Goal: Task Accomplishment & Management: Manage account settings

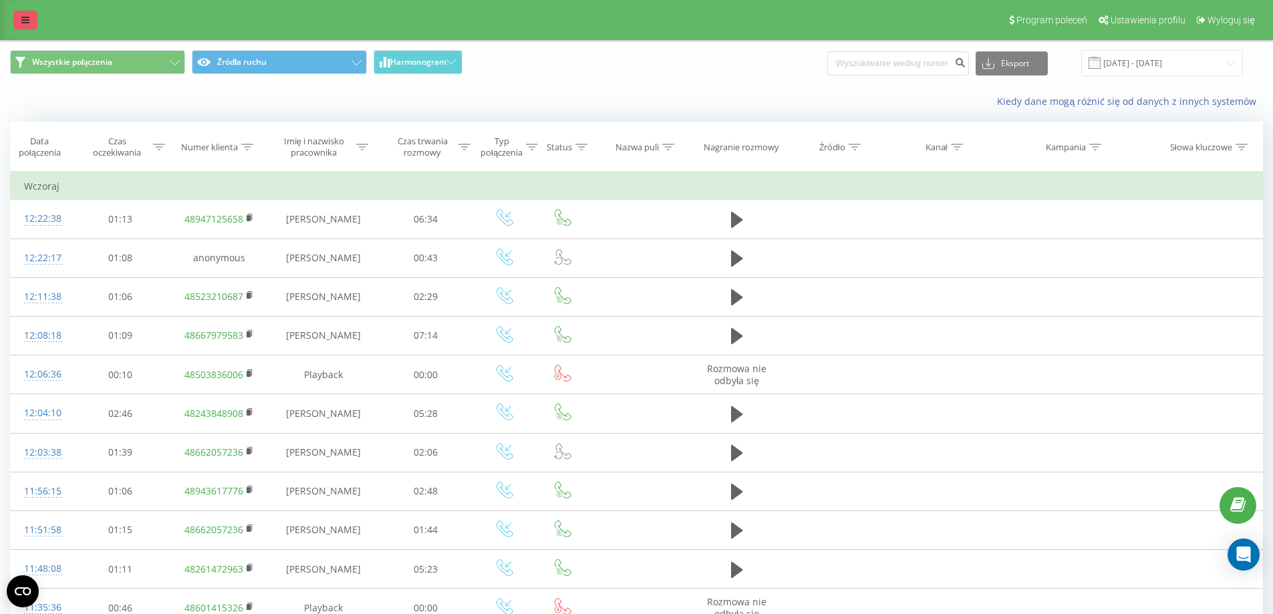
click at [23, 14] on link at bounding box center [25, 20] width 24 height 19
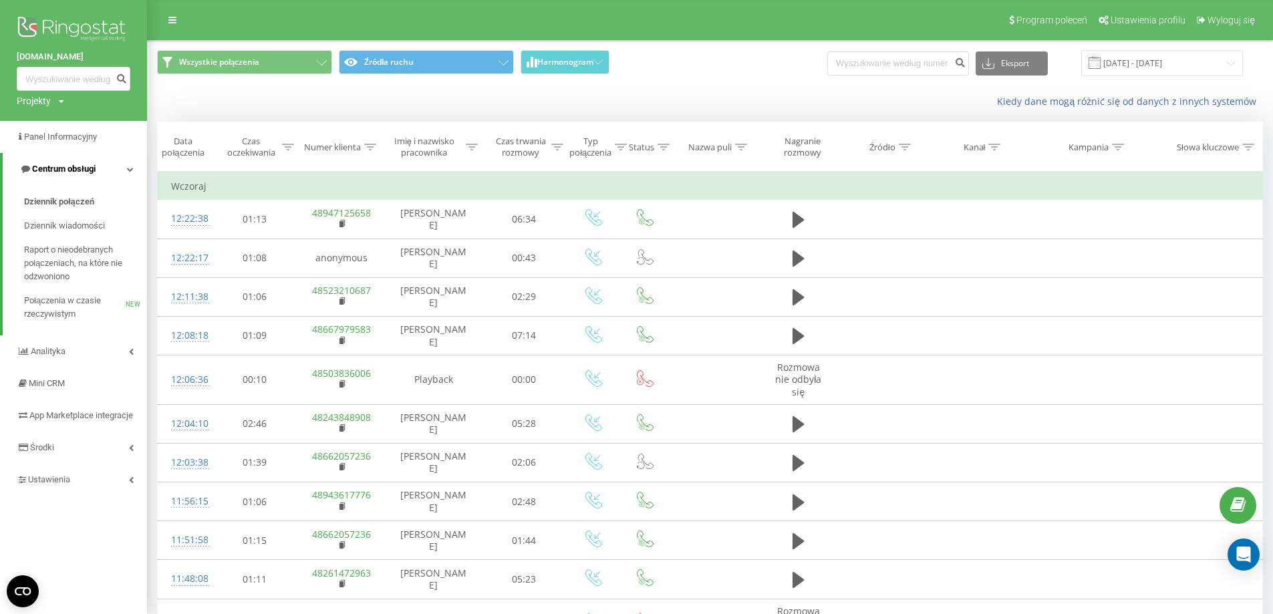
click at [79, 167] on span "Centrum obsługi" at bounding box center [64, 169] width 64 height 10
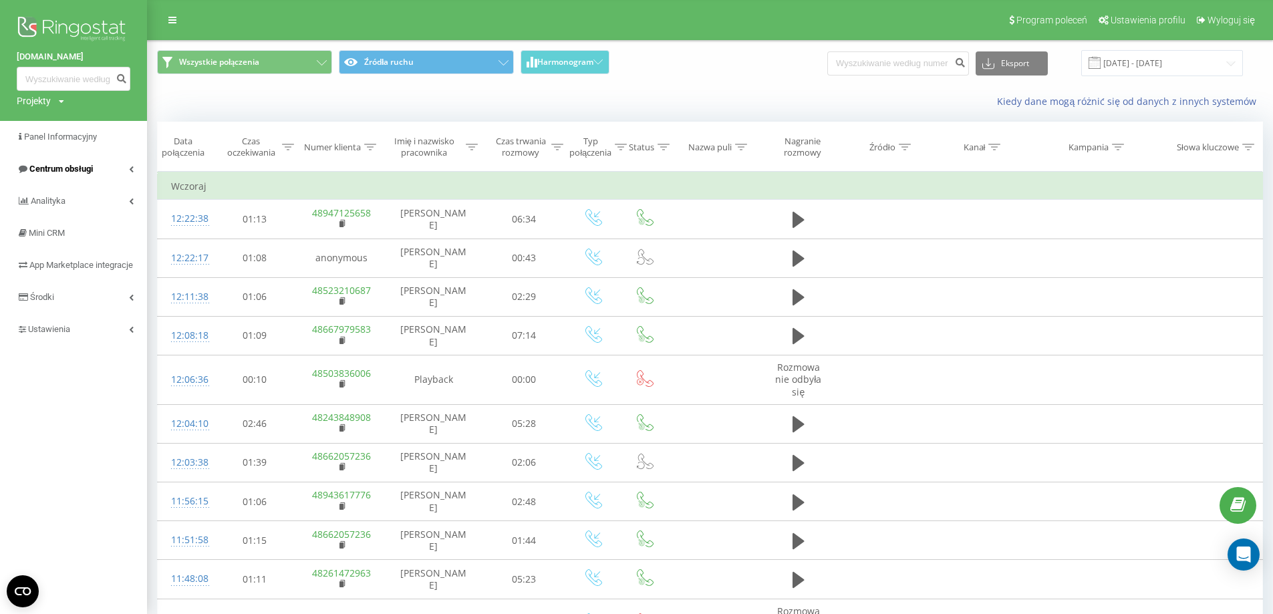
click at [58, 160] on link "Centrum obsługi" at bounding box center [73, 169] width 147 height 32
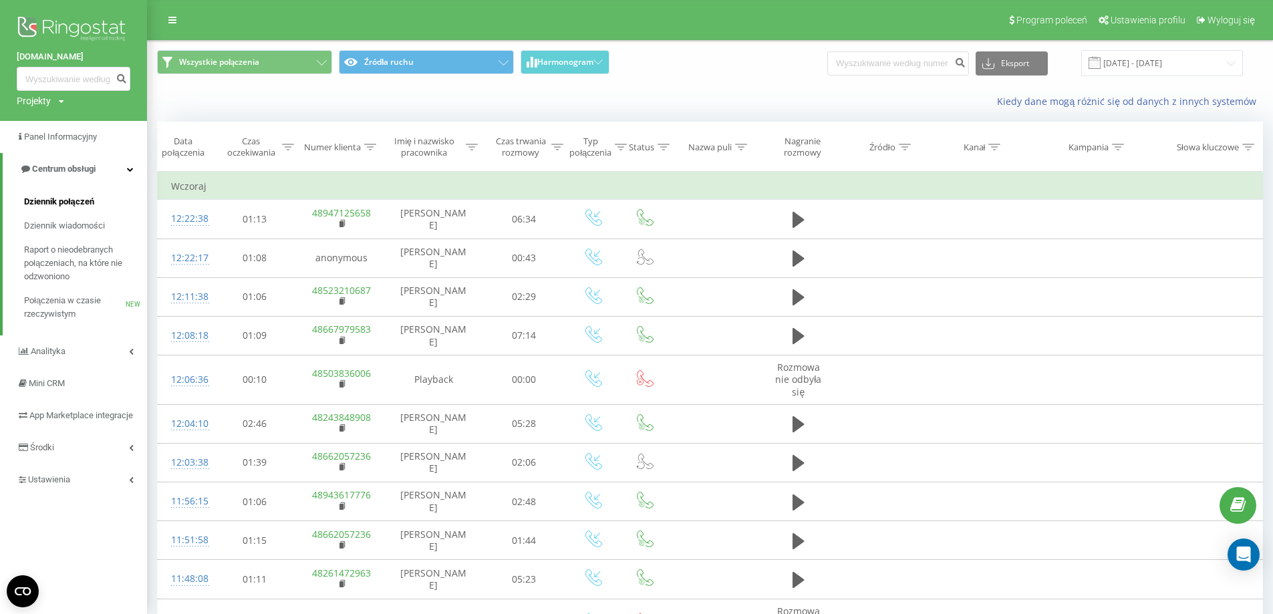
click at [65, 203] on span "Dziennik połączeń" at bounding box center [59, 201] width 70 height 13
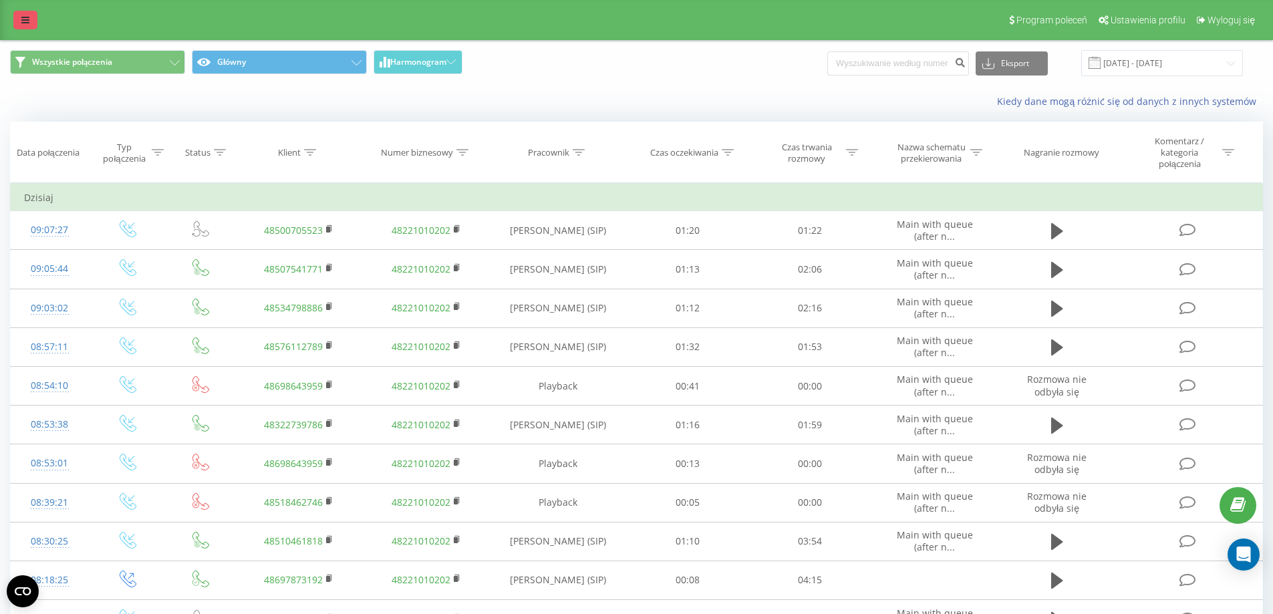
click at [27, 17] on icon at bounding box center [25, 19] width 8 height 9
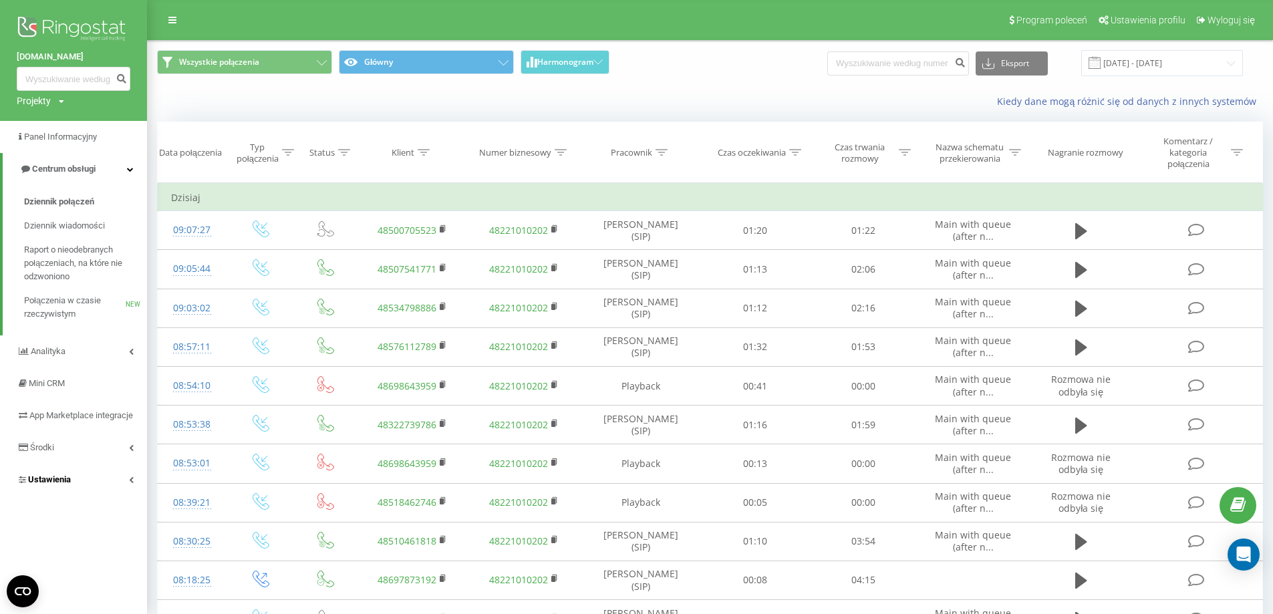
click at [61, 485] on span "Ustawienia" at bounding box center [49, 480] width 43 height 10
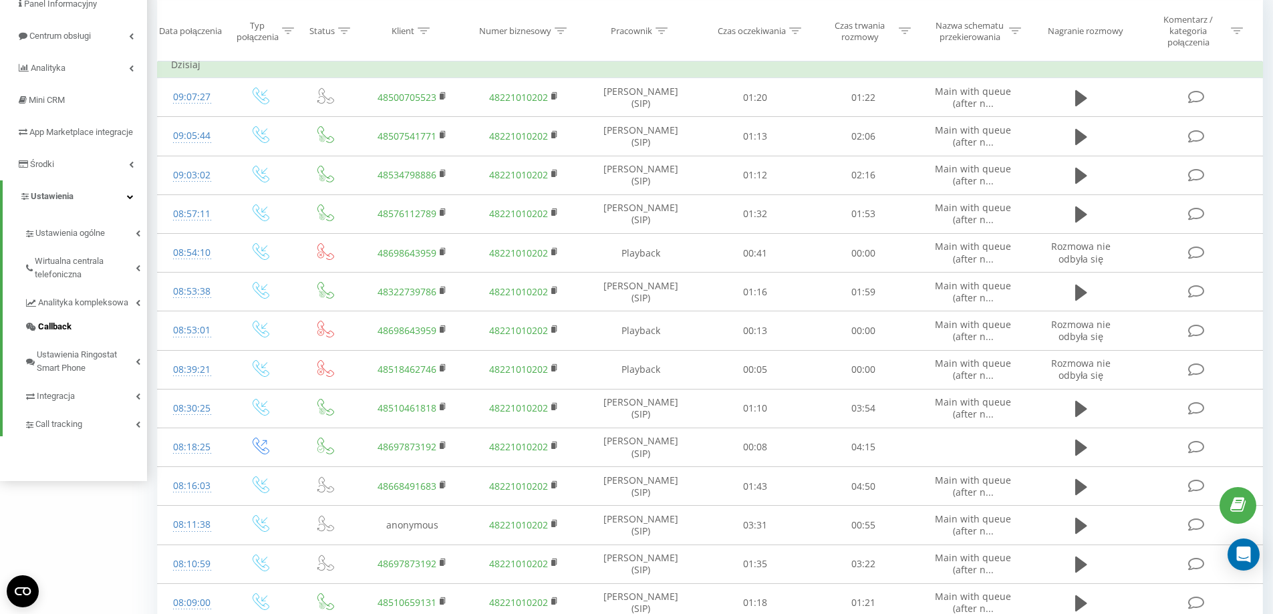
scroll to position [134, 0]
click at [58, 274] on span "Wirtualna centrala telefoniczna" at bounding box center [85, 267] width 101 height 27
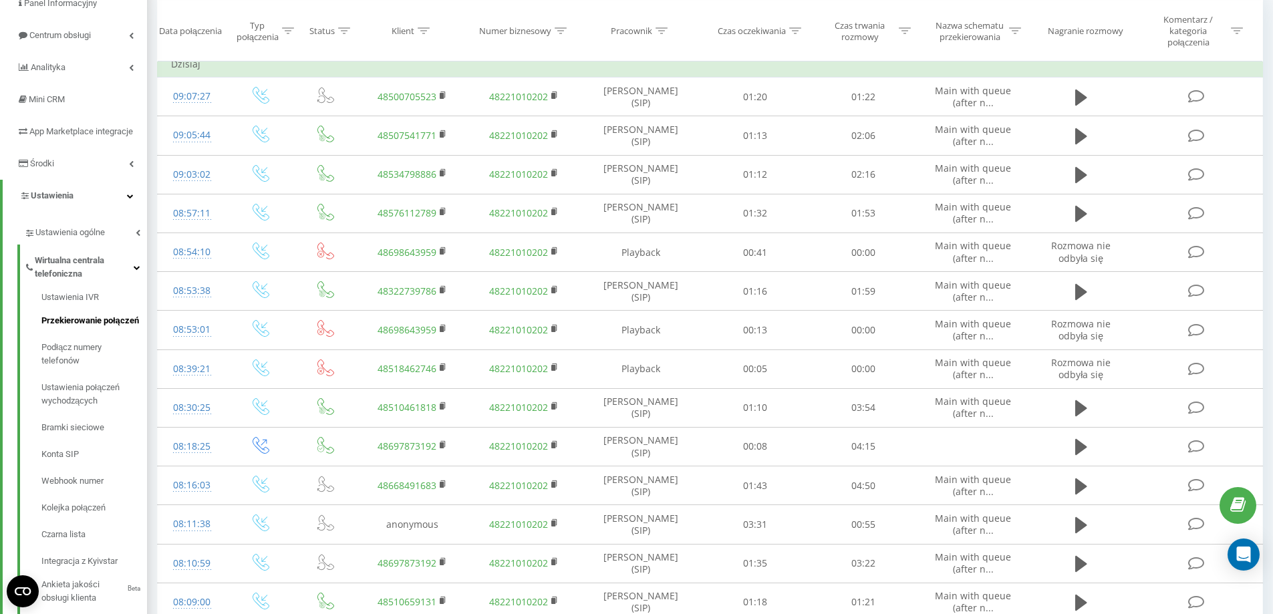
click at [85, 328] on span "Przekierowanie połączeń" at bounding box center [90, 320] width 98 height 13
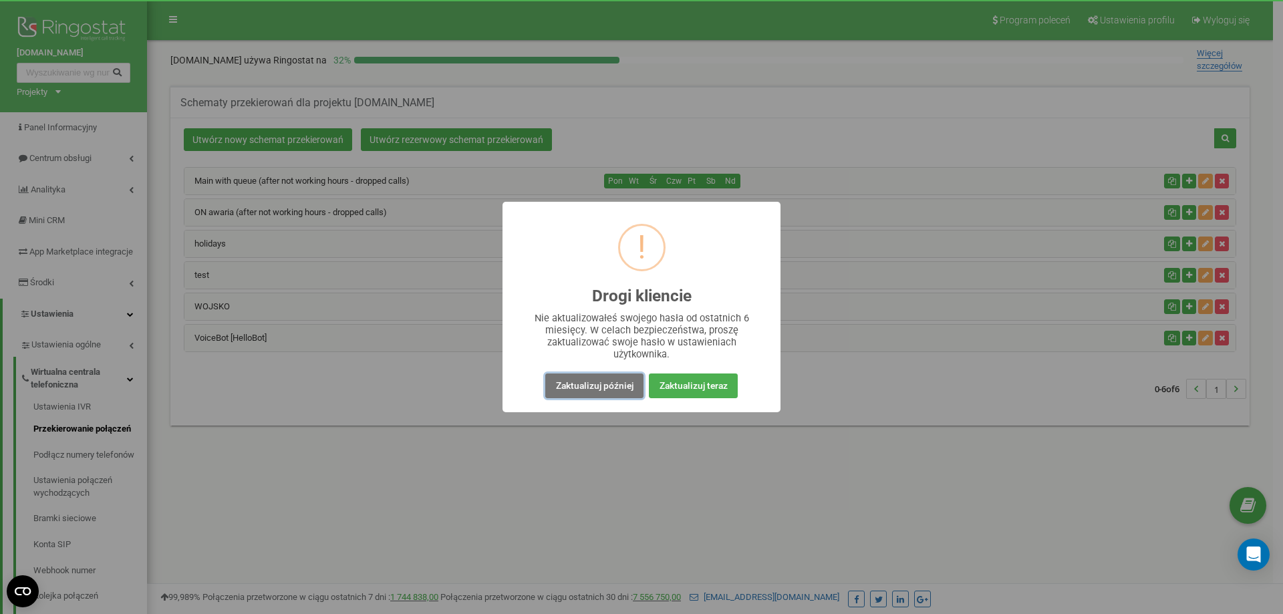
click at [602, 390] on button "Zaktualizuj później" at bounding box center [594, 386] width 98 height 25
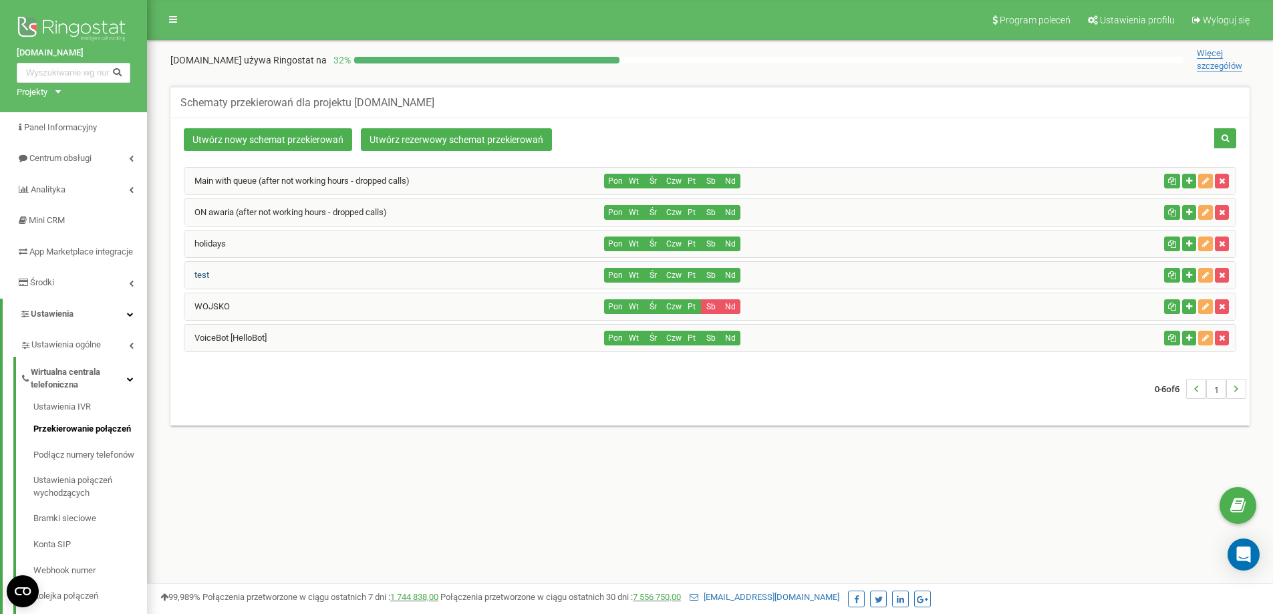
click at [204, 274] on link "test" at bounding box center [196, 275] width 25 height 10
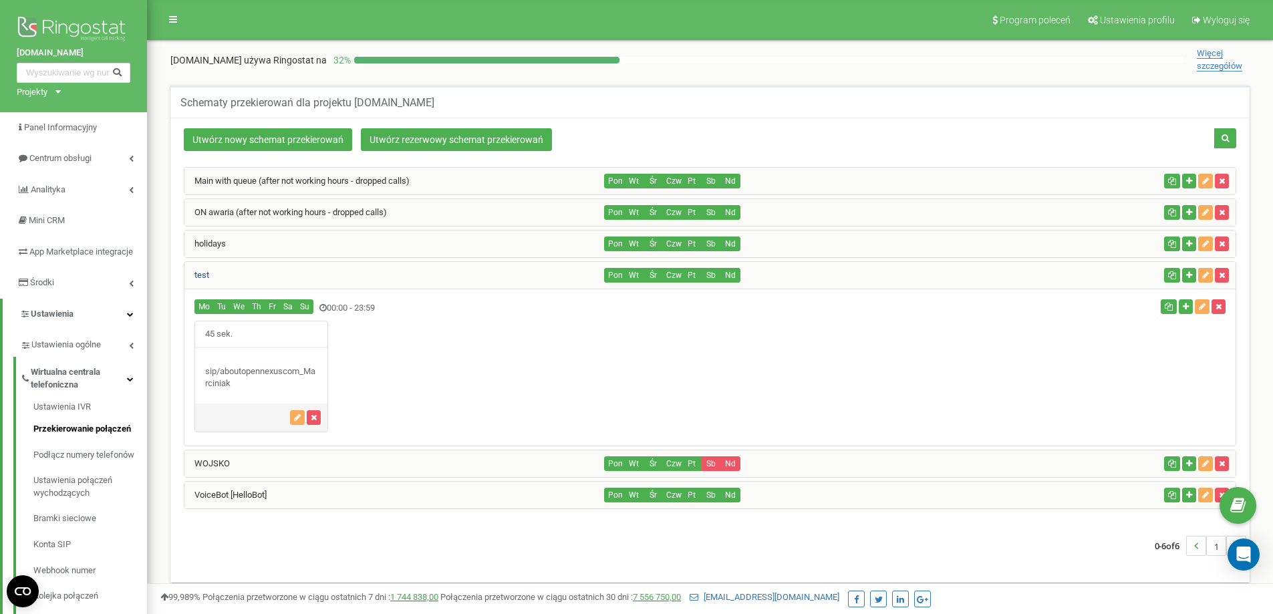
click at [202, 271] on link "test" at bounding box center [196, 275] width 25 height 10
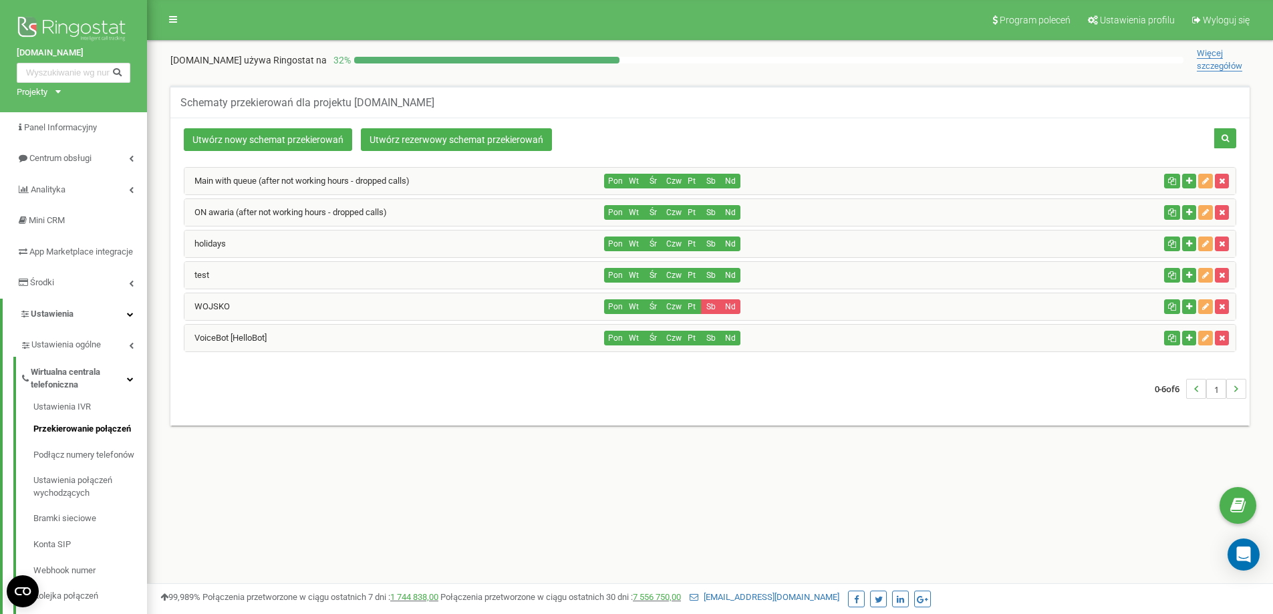
click at [229, 306] on div "WOJSKO" at bounding box center [394, 306] width 420 height 27
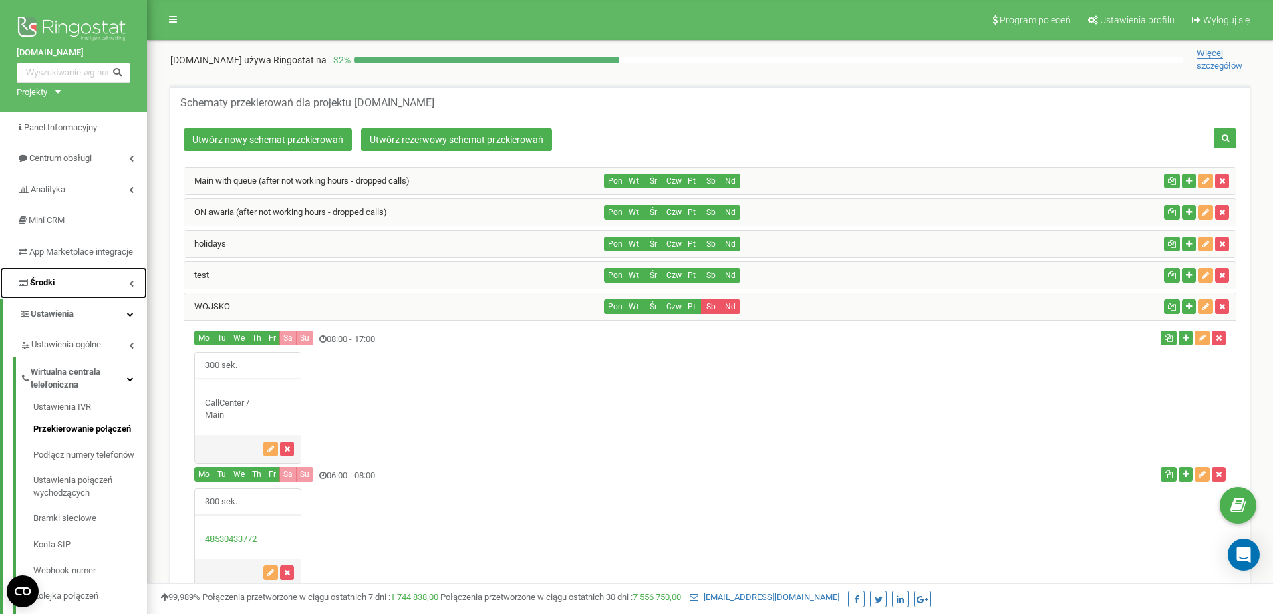
click at [55, 294] on link "Środki" at bounding box center [73, 282] width 147 height 31
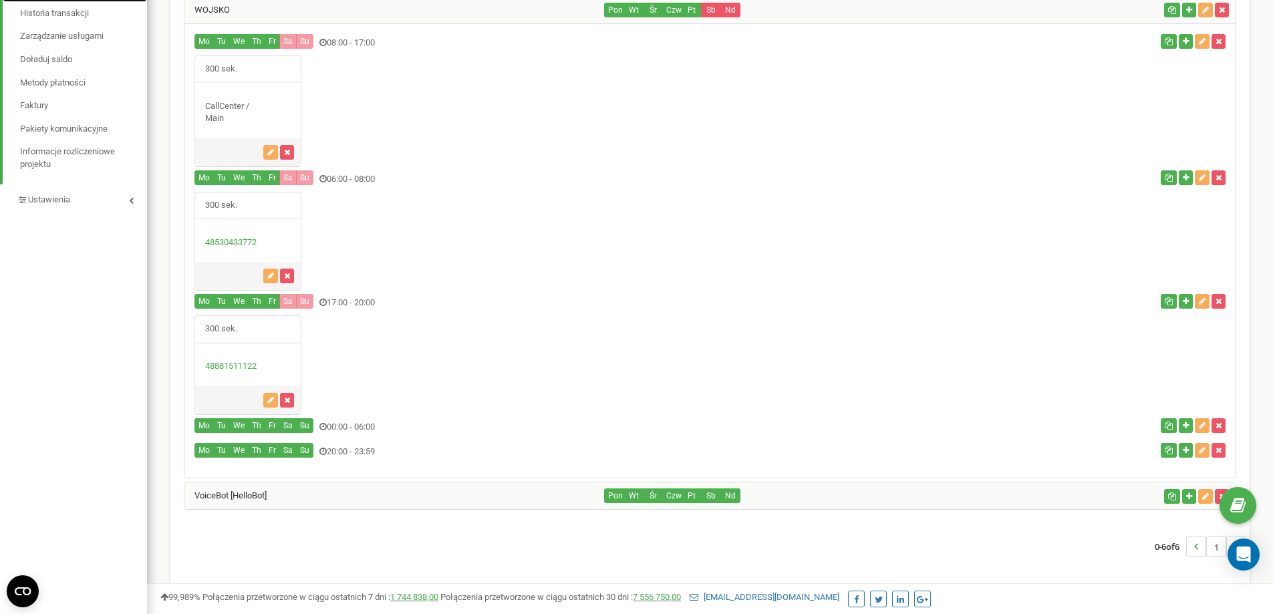
scroll to position [309, 0]
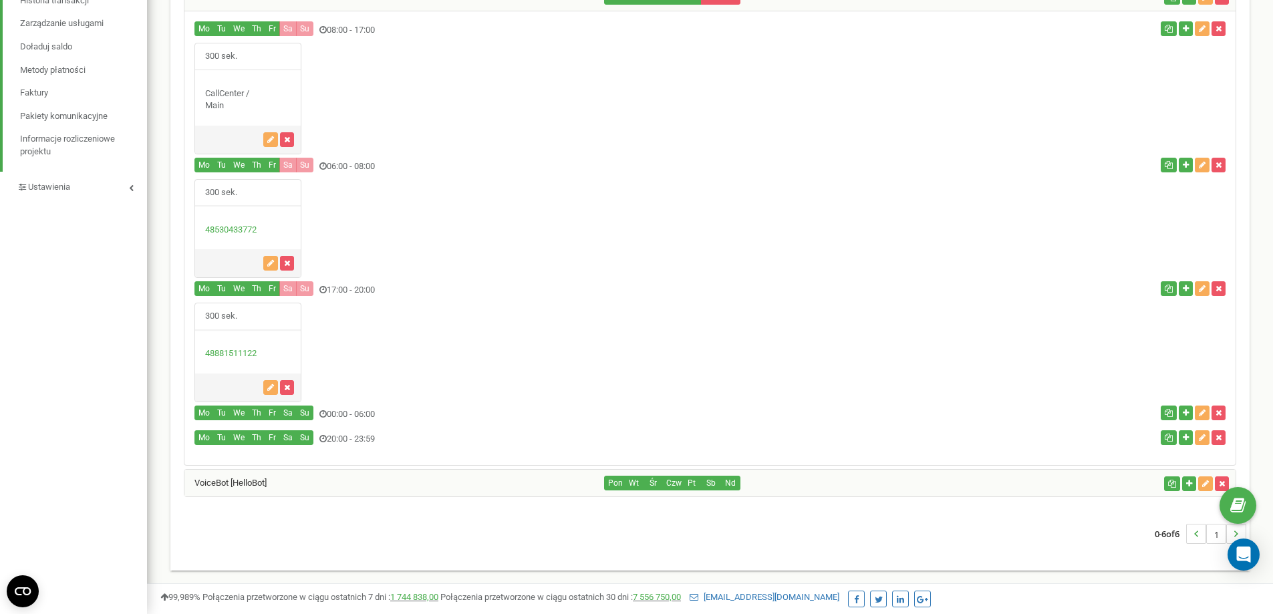
click at [252, 477] on div "VoiceBot [HelloBot]" at bounding box center [394, 483] width 420 height 27
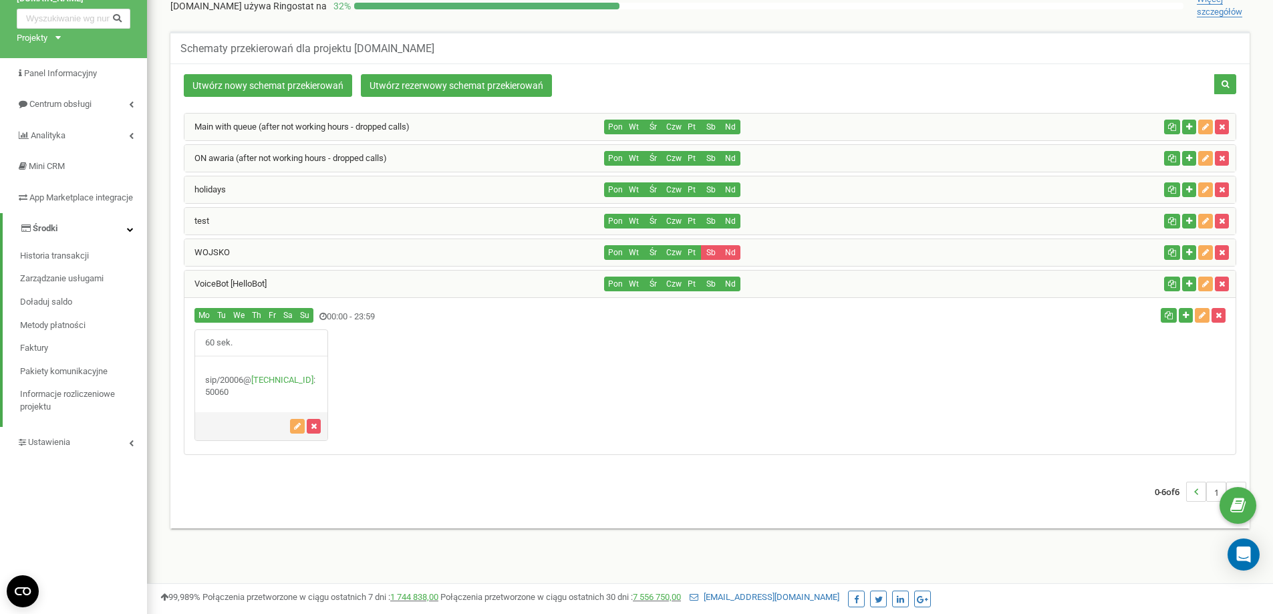
scroll to position [0, 0]
